Goal: Communication & Community: Connect with others

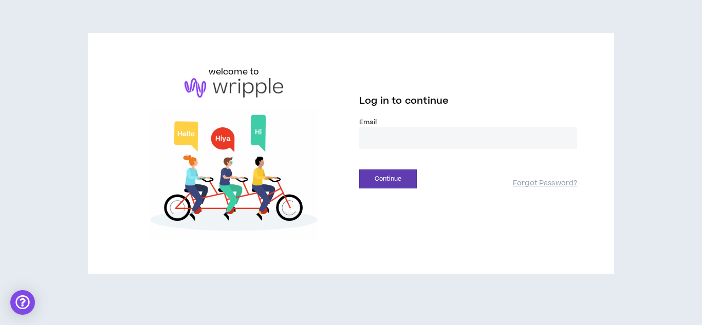
click at [423, 134] on input "email" at bounding box center [468, 138] width 218 height 22
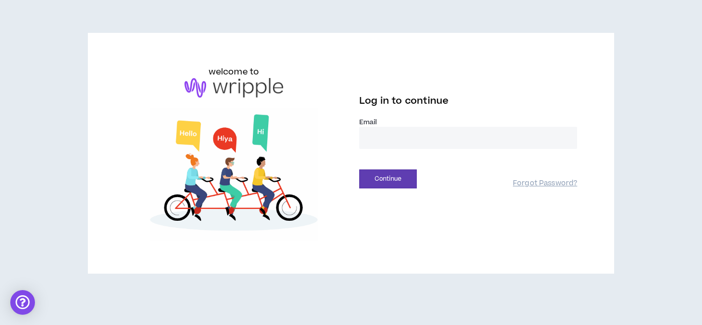
type input "**********"
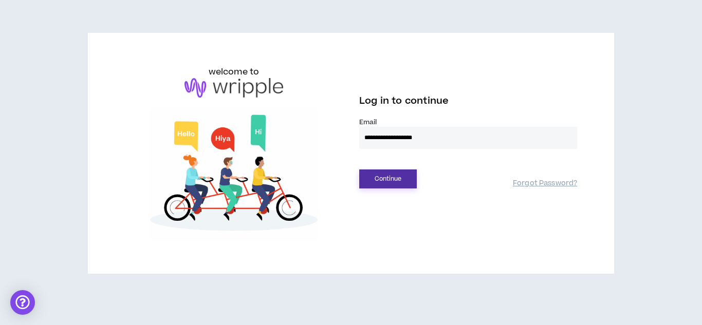
click at [394, 178] on button "Continue" at bounding box center [388, 179] width 58 height 19
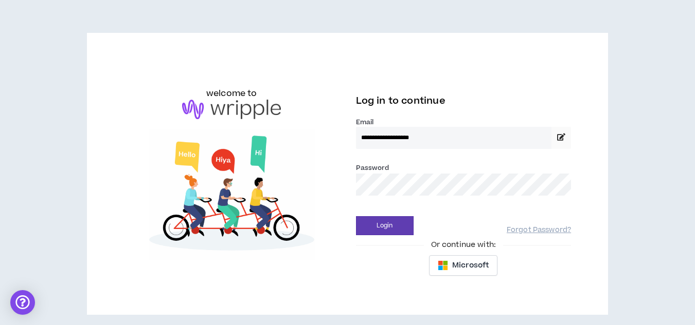
click at [456, 214] on div "Login Forgot Password?" at bounding box center [463, 222] width 215 height 26
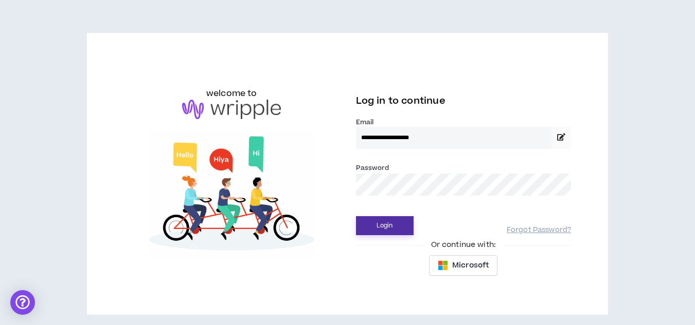
click at [386, 222] on button "Login" at bounding box center [385, 225] width 58 height 19
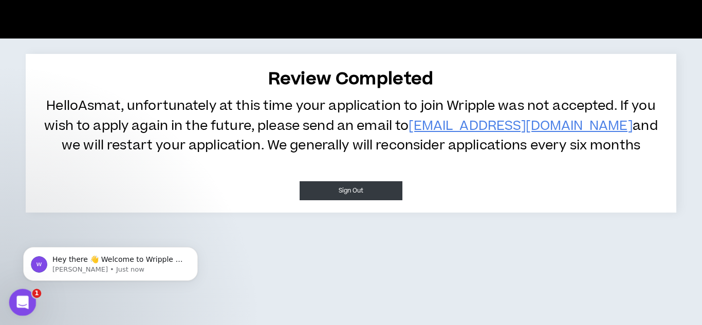
click at [22, 296] on icon "Open Intercom Messenger" at bounding box center [21, 301] width 17 height 17
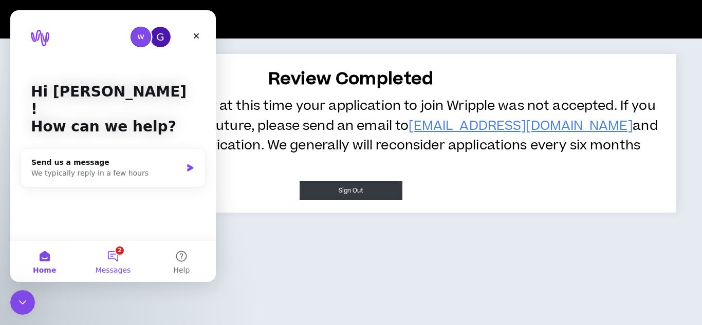
click at [112, 259] on button "2 Messages" at bounding box center [113, 261] width 68 height 41
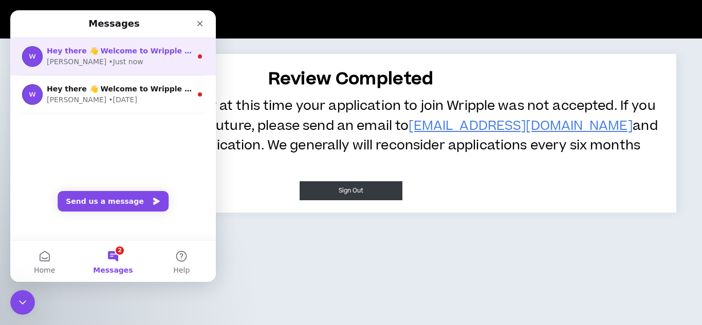
click at [143, 59] on div "[PERSON_NAME] • Just now" at bounding box center [119, 62] width 145 height 11
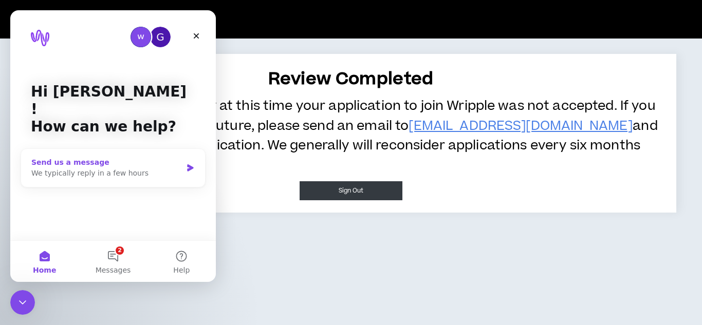
click at [188, 165] on icon "Intercom messenger" at bounding box center [190, 168] width 6 height 7
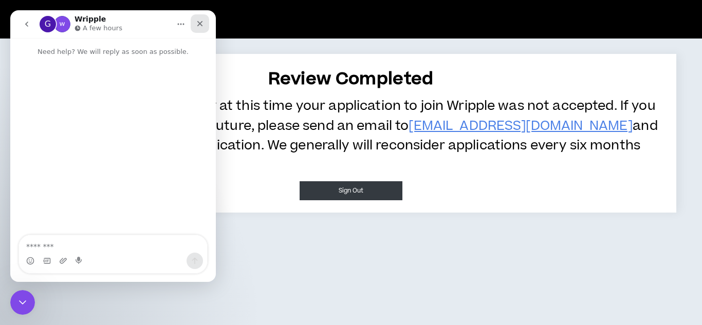
click at [198, 25] on icon "Close" at bounding box center [200, 24] width 6 height 6
